Goal: Information Seeking & Learning: Learn about a topic

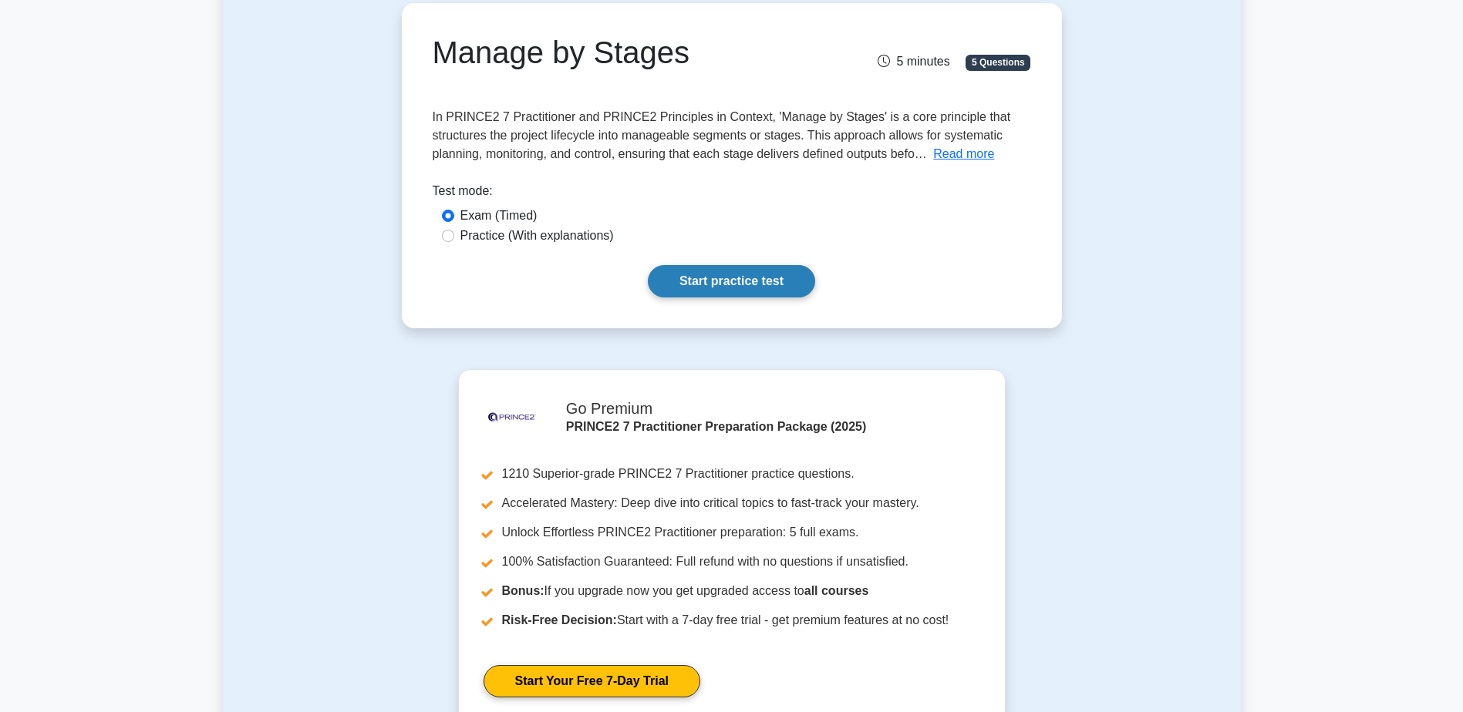
scroll to position [154, 0]
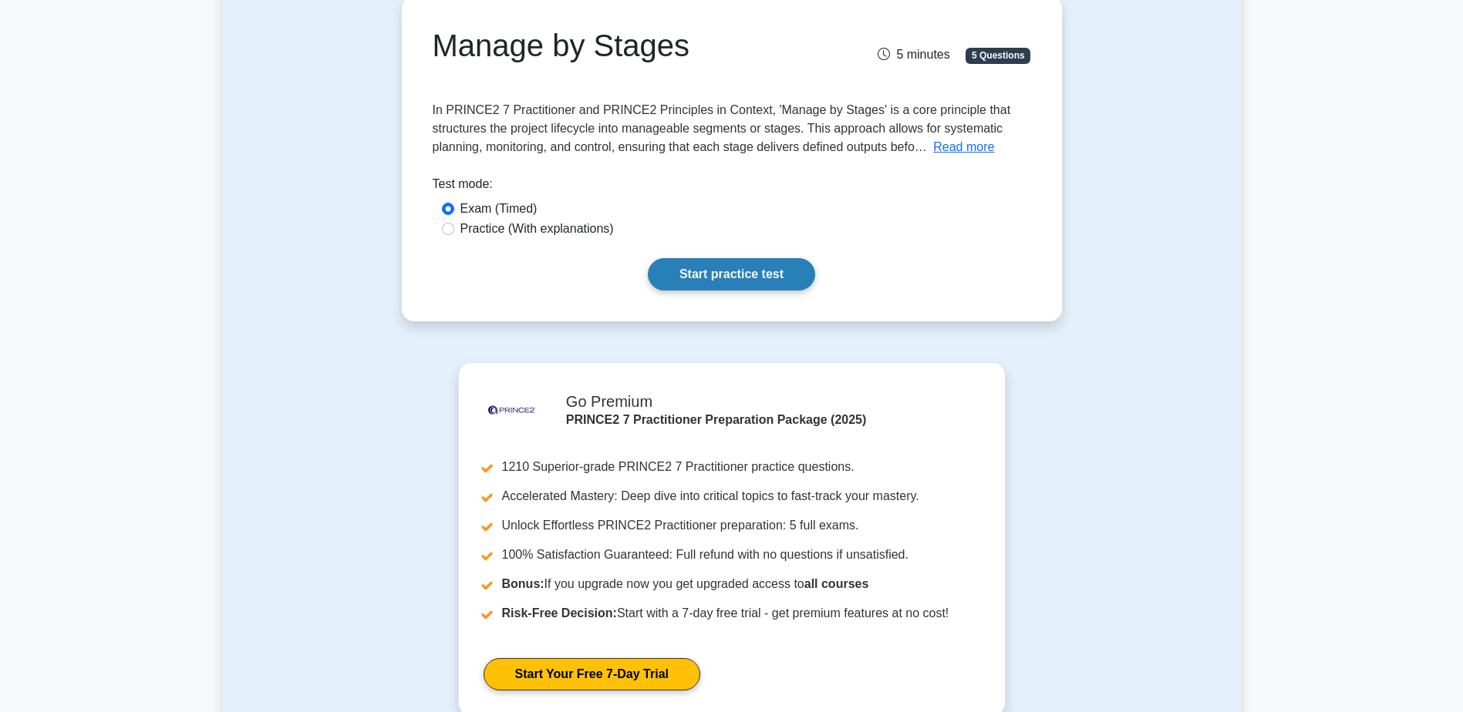
click at [736, 267] on link "Start practice test" at bounding box center [731, 274] width 167 height 32
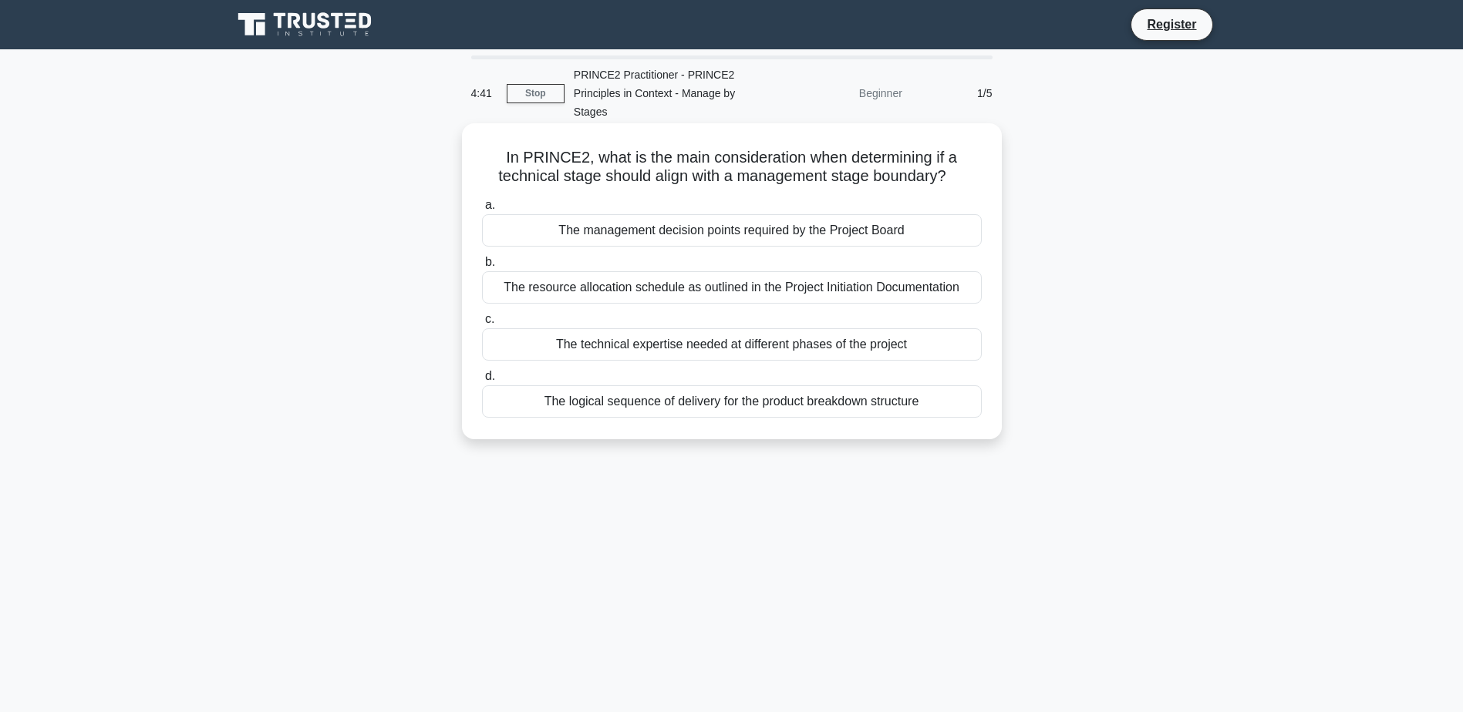
click at [776, 290] on div "The resource allocation schedule as outlined in the Project Initiation Document…" at bounding box center [732, 287] width 500 height 32
click at [482, 268] on input "b. The resource allocation schedule as outlined in the Project Initiation Docum…" at bounding box center [482, 263] width 0 height 10
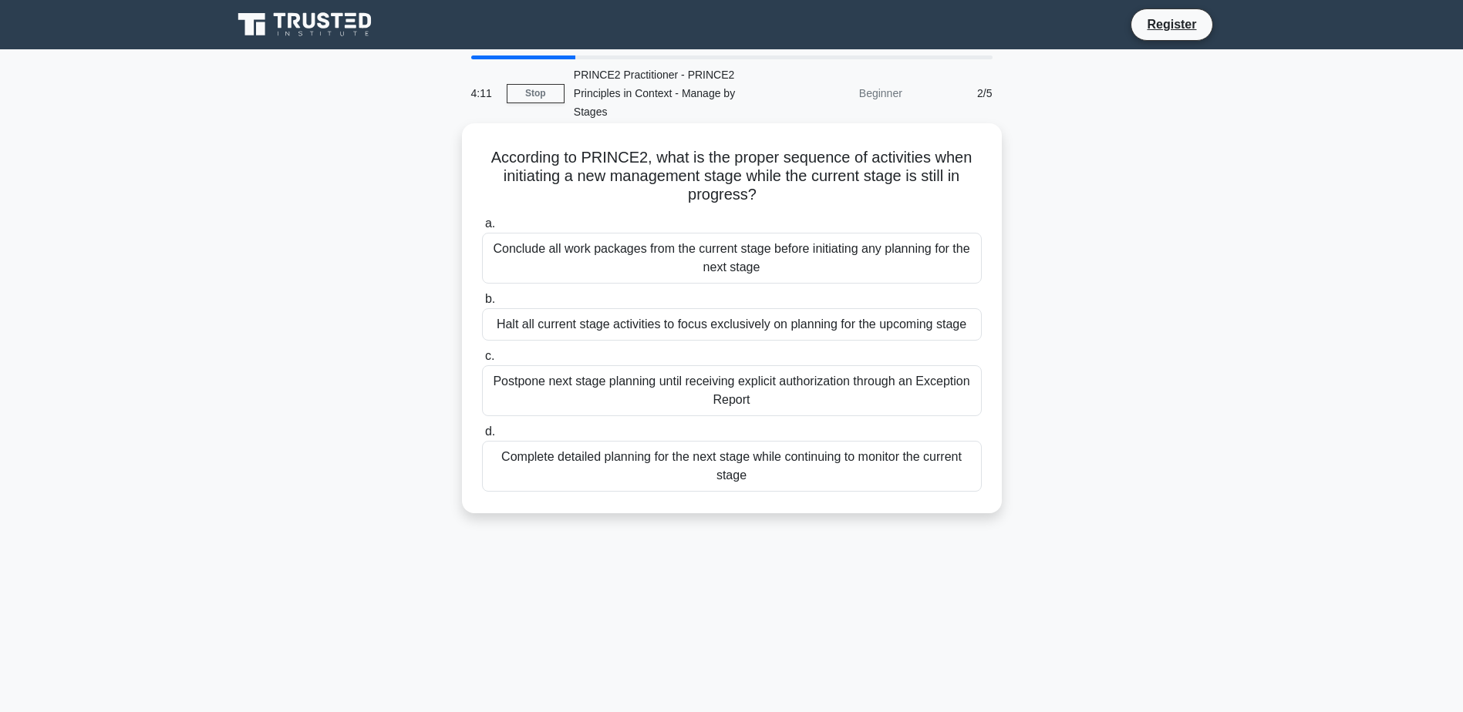
click at [866, 466] on div "Complete detailed planning for the next stage while continuing to monitor the c…" at bounding box center [732, 466] width 500 height 51
click at [482, 437] on input "d. Complete detailed planning for the next stage while continuing to monitor th…" at bounding box center [482, 432] width 0 height 10
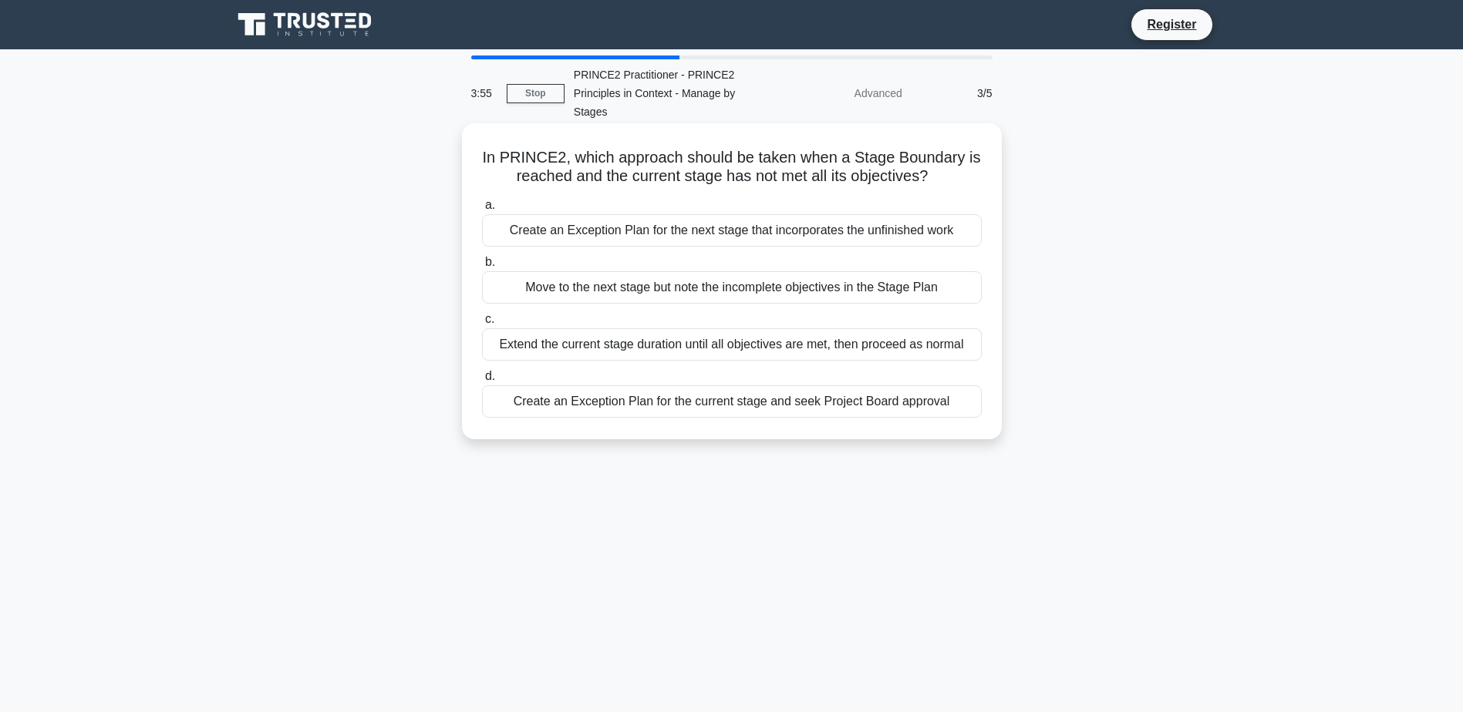
click at [819, 409] on div "Create an Exception Plan for the current stage and seek Project Board approval" at bounding box center [732, 402] width 500 height 32
click at [482, 382] on input "d. Create an Exception Plan for the current stage and seek Project Board approv…" at bounding box center [482, 377] width 0 height 10
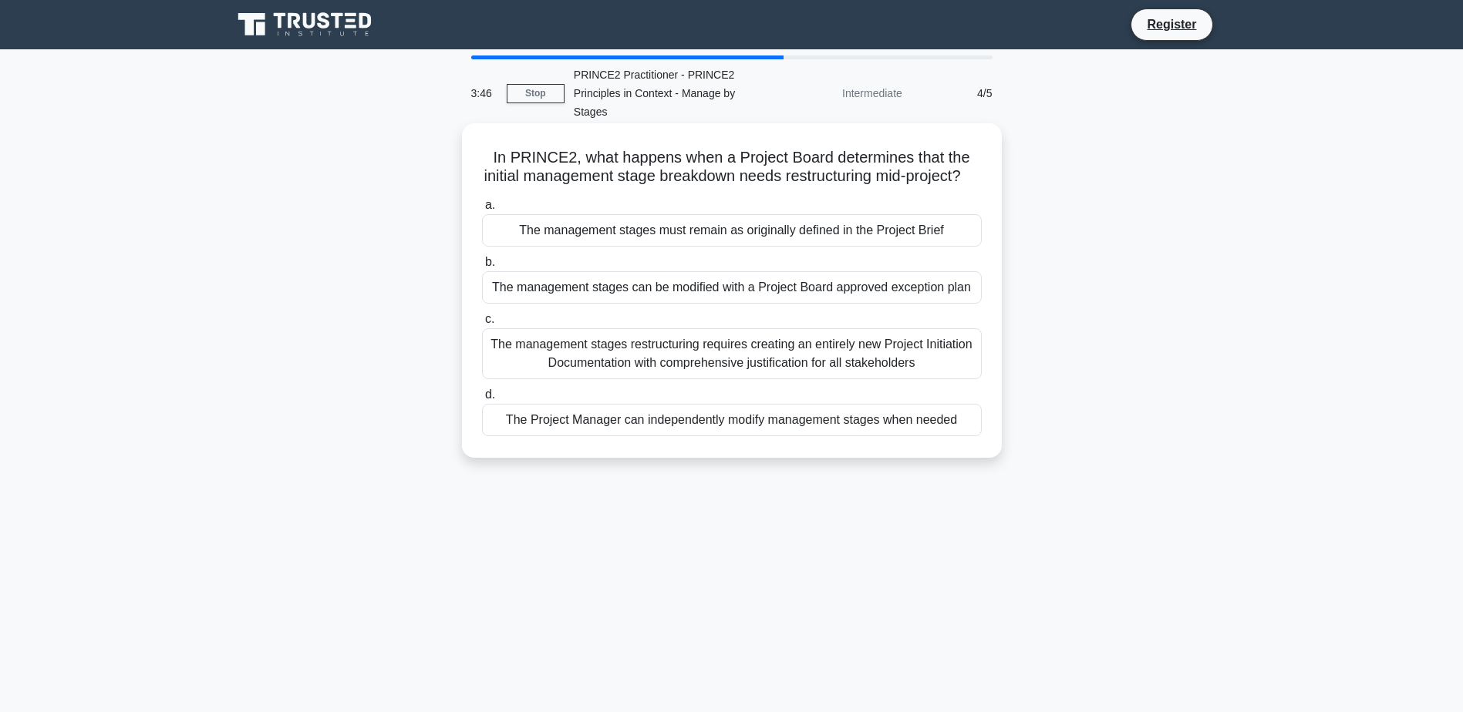
click at [783, 247] on div "The management stages must remain as originally defined in the Project Brief" at bounding box center [732, 230] width 500 height 32
click at [482, 210] on input "a. The management stages must remain as originally defined in the Project Brief" at bounding box center [482, 205] width 0 height 10
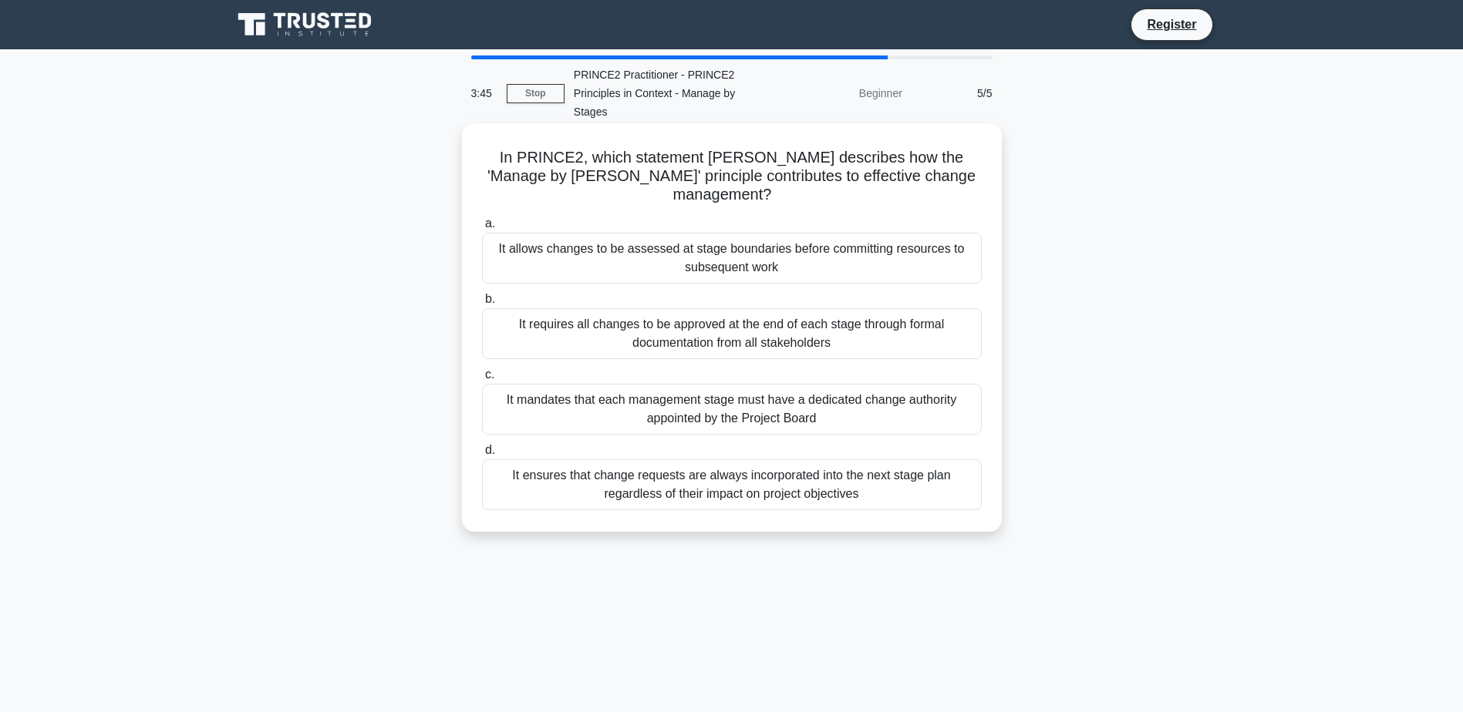
click at [777, 249] on div "It allows changes to be assessed at stage boundaries before committing resource…" at bounding box center [732, 258] width 500 height 51
click at [482, 229] on input "a. It allows changes to be assessed at stage boundaries before committing resou…" at bounding box center [482, 224] width 0 height 10
